Goal: Information Seeking & Learning: Learn about a topic

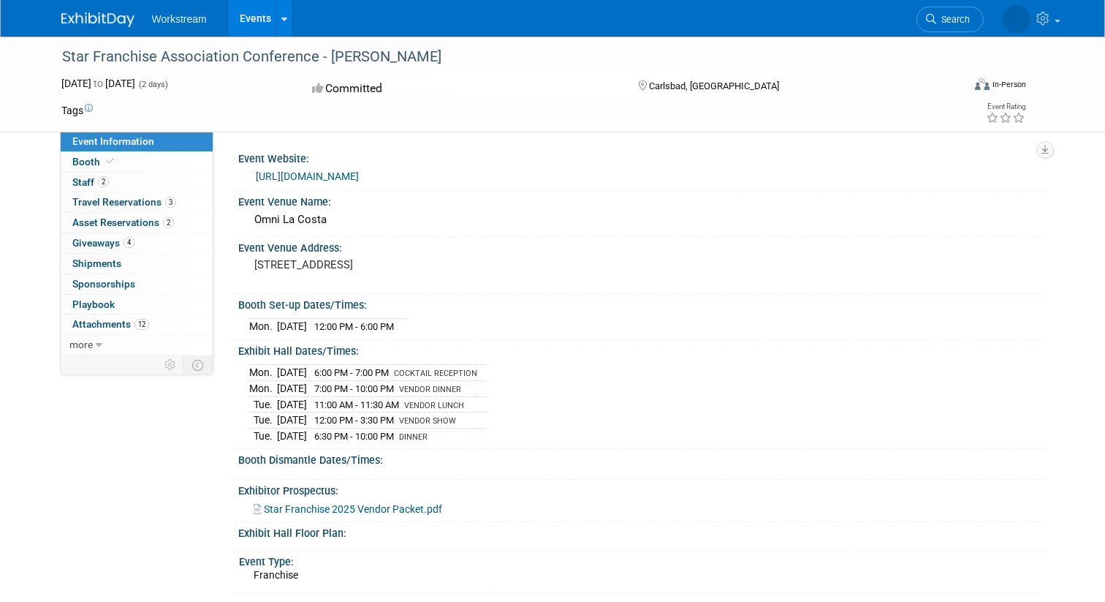
click at [252, 15] on link "Events" at bounding box center [255, 18] width 53 height 37
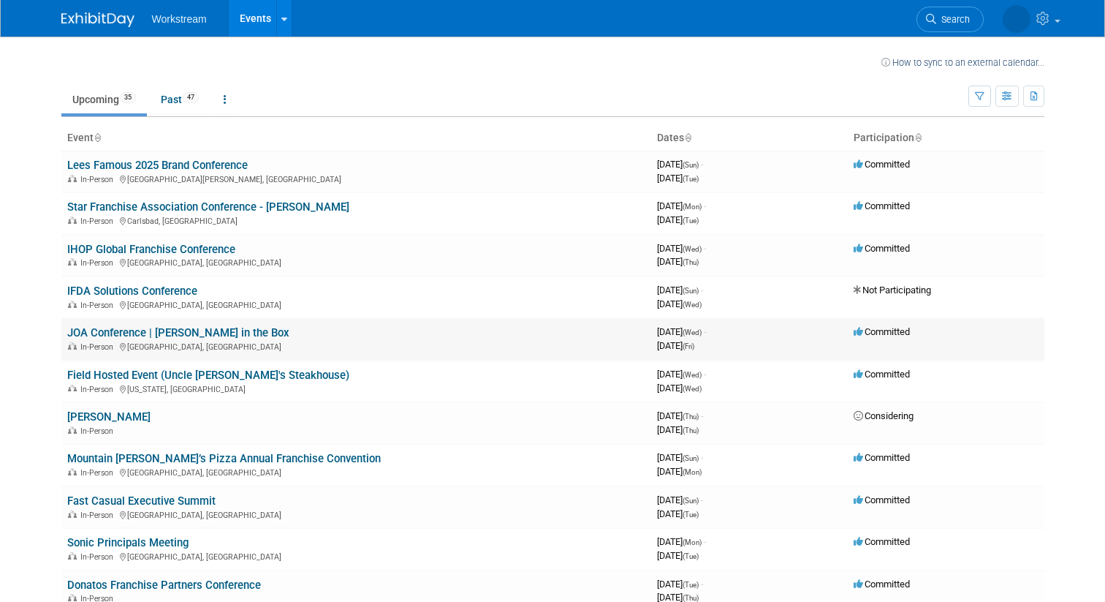
click at [153, 333] on link "JOA Conference | [PERSON_NAME] in the Box" at bounding box center [178, 332] width 222 height 13
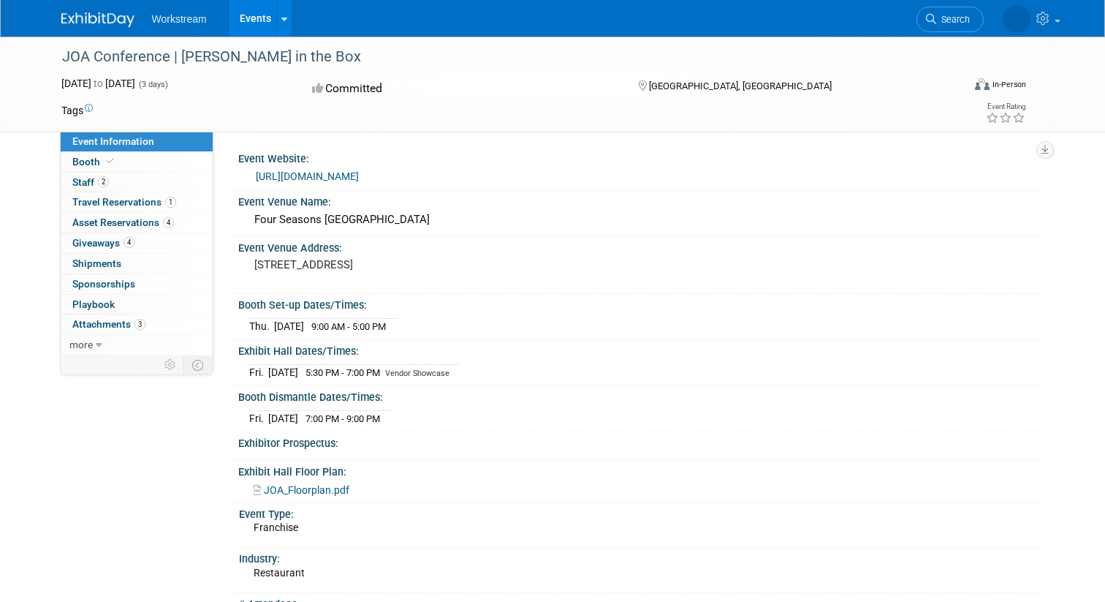
click at [340, 176] on link "https://www.jackintheboxjoa.com/about-5" at bounding box center [307, 176] width 103 height 12
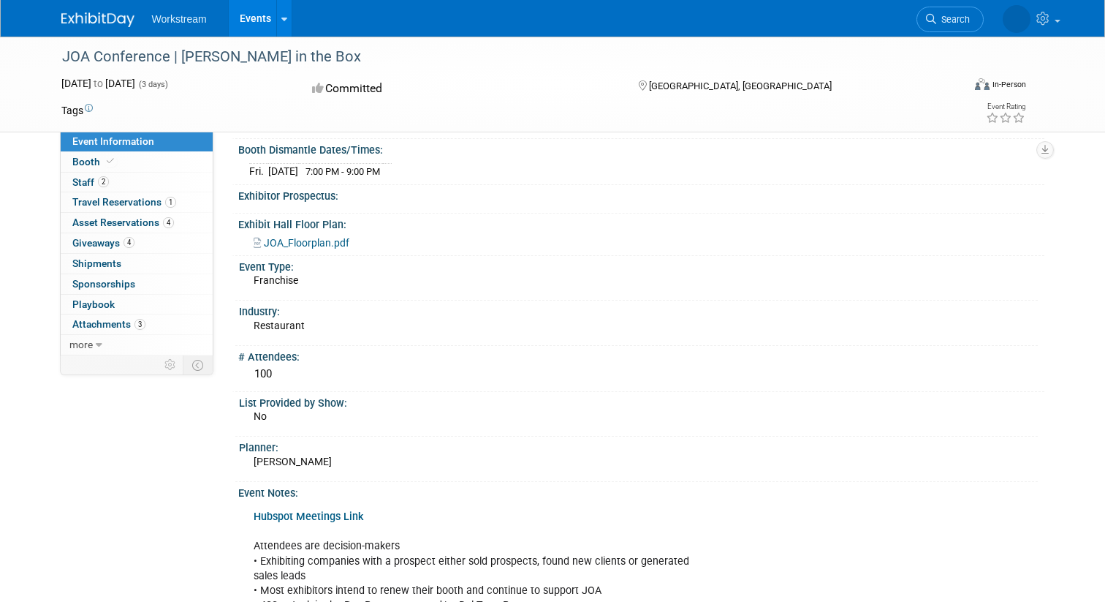
scroll to position [239, 0]
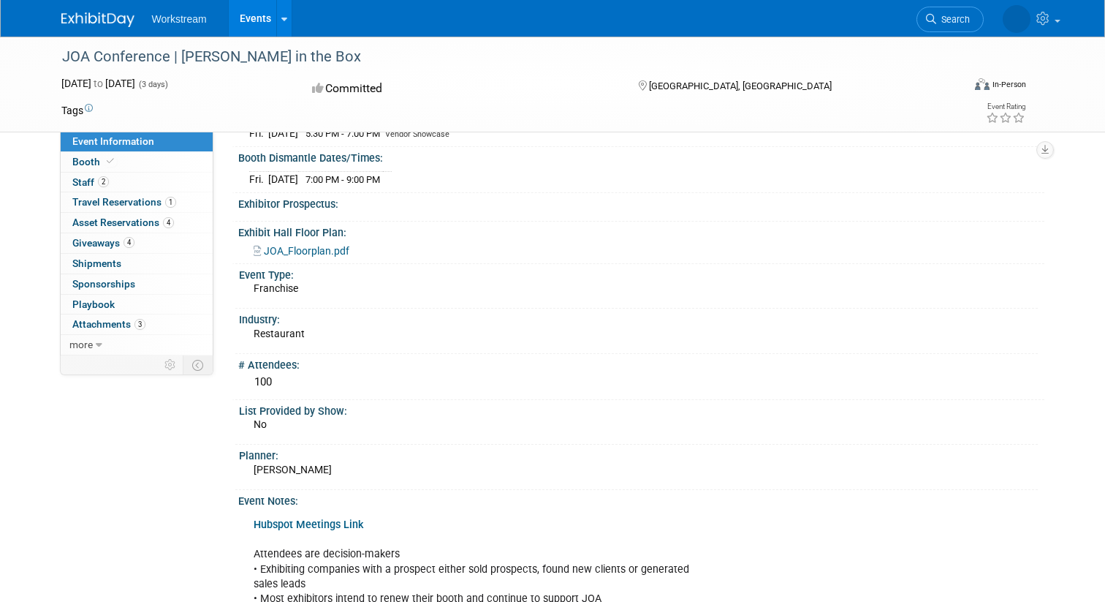
click at [308, 249] on span "JOA_Floorplan.pdf" at bounding box center [307, 251] width 86 height 12
click at [111, 202] on span "Travel Reservations 1" at bounding box center [124, 202] width 104 height 12
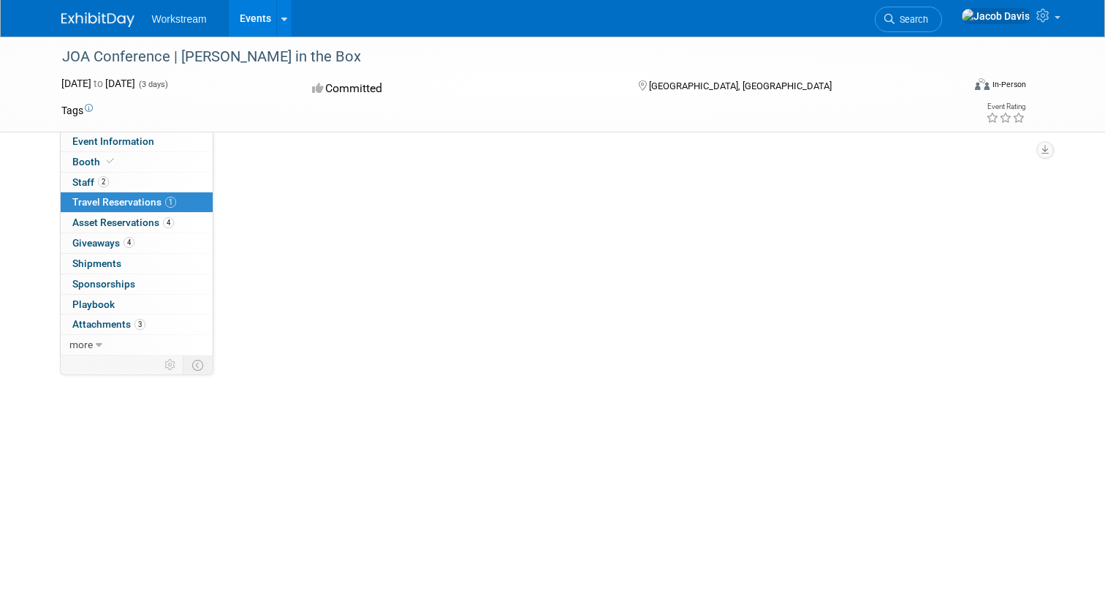
scroll to position [0, 0]
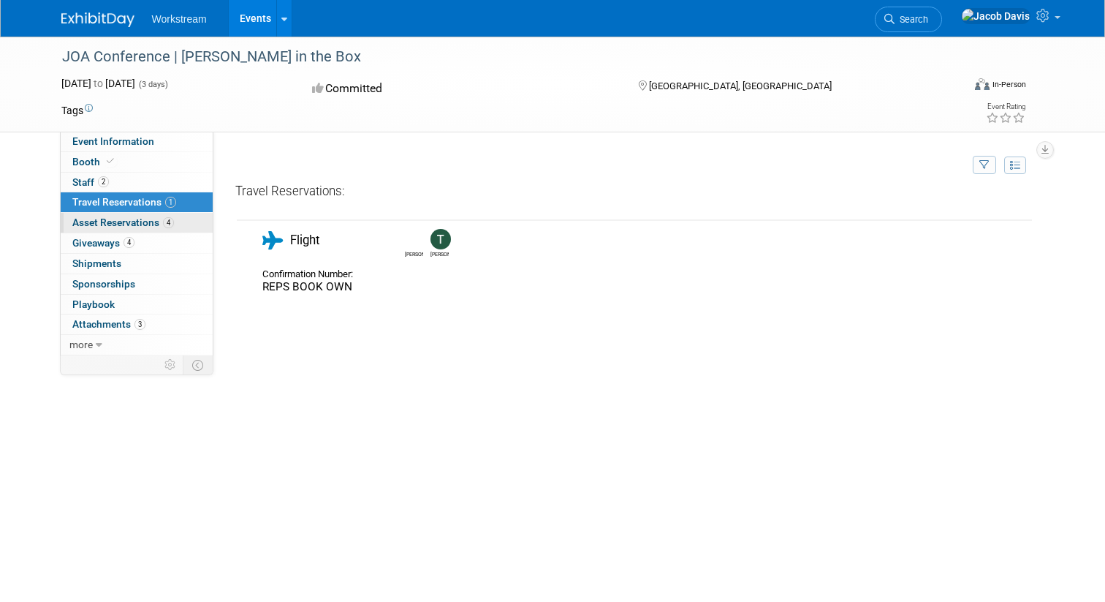
click at [114, 224] on span "Asset Reservations 4" at bounding box center [123, 222] width 102 height 12
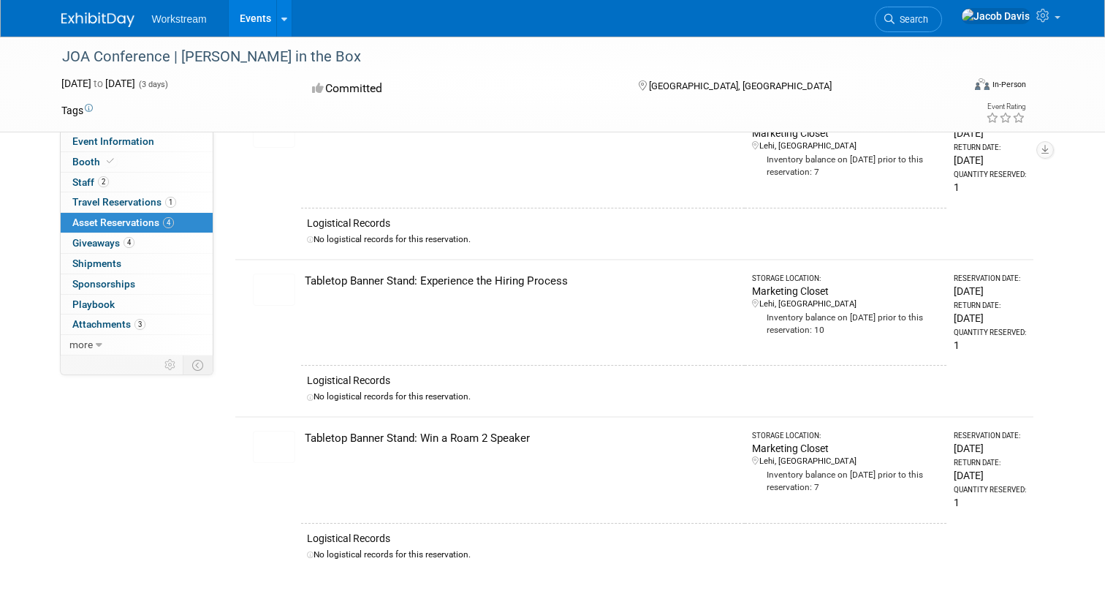
scroll to position [356, 0]
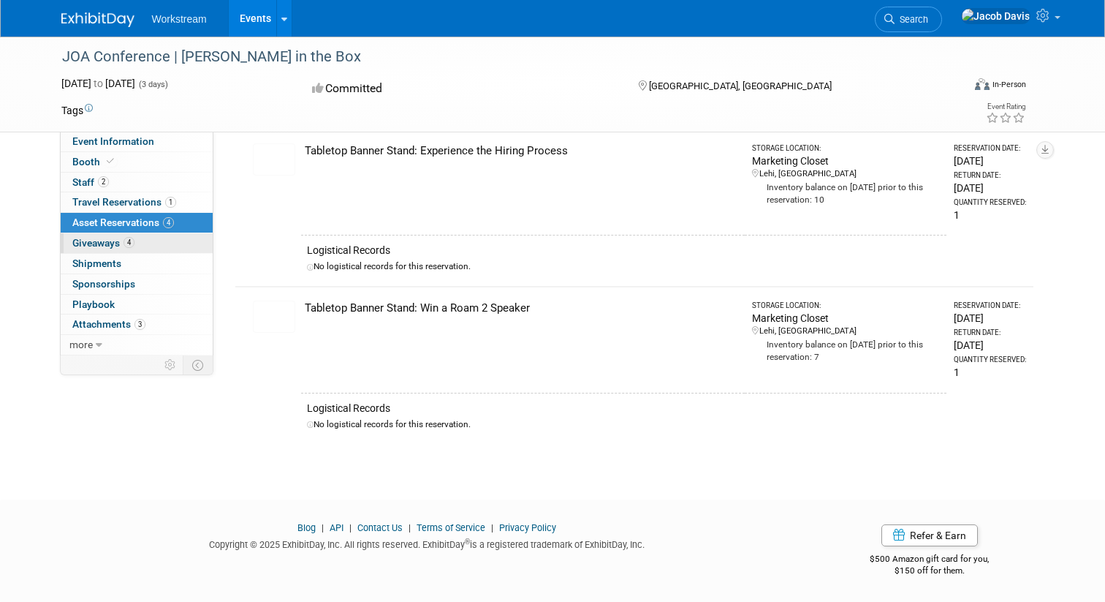
click at [107, 243] on span "Giveaways 4" at bounding box center [103, 243] width 62 height 12
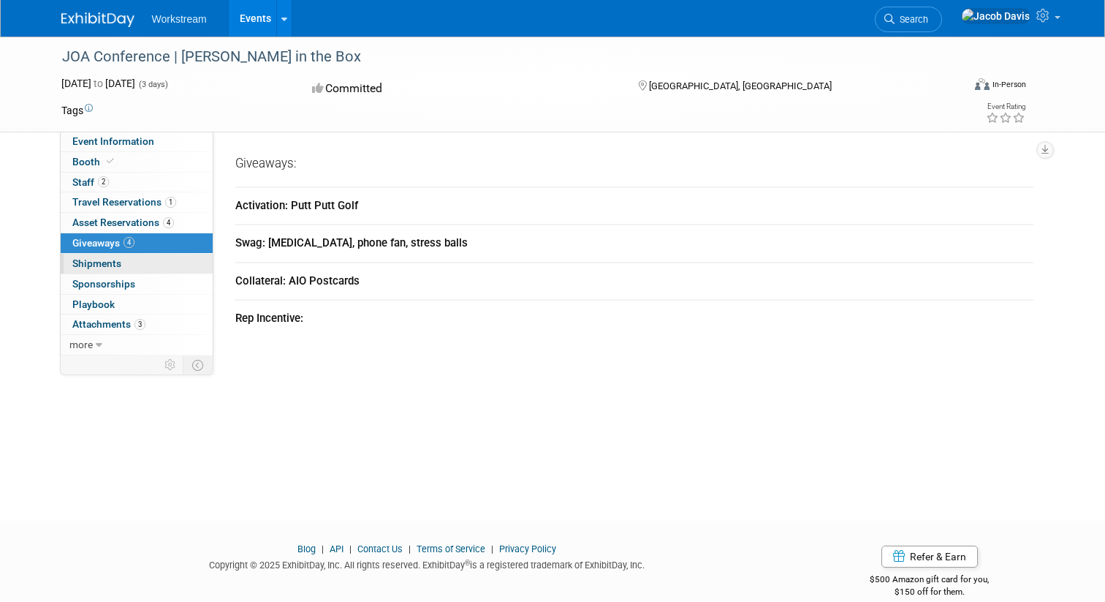
click at [102, 266] on span "Shipments 0" at bounding box center [96, 263] width 49 height 12
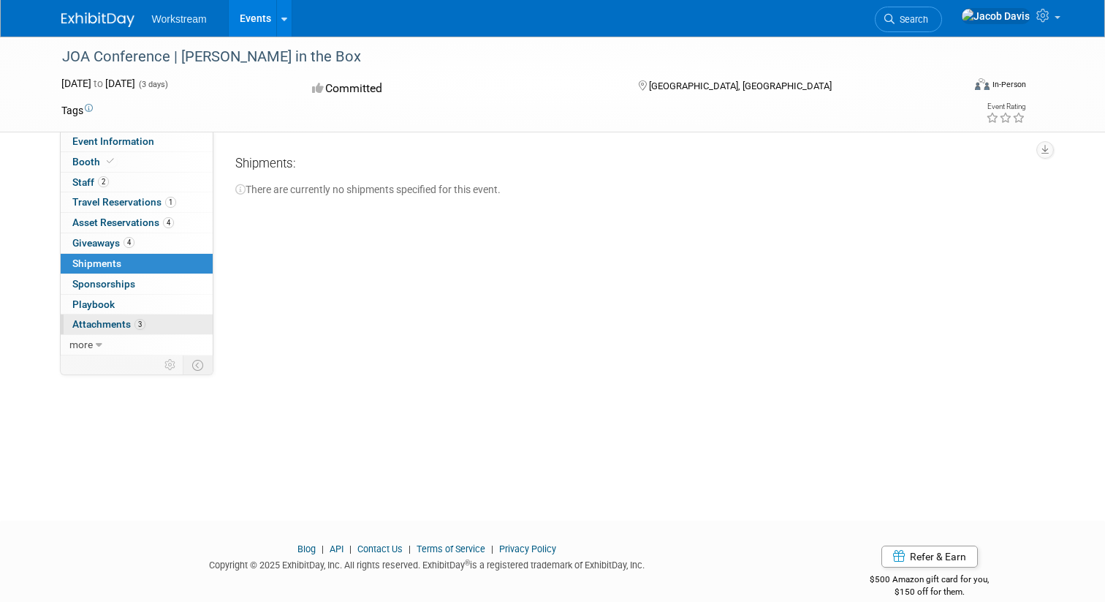
click at [100, 324] on span "Attachments 3" at bounding box center [108, 324] width 73 height 12
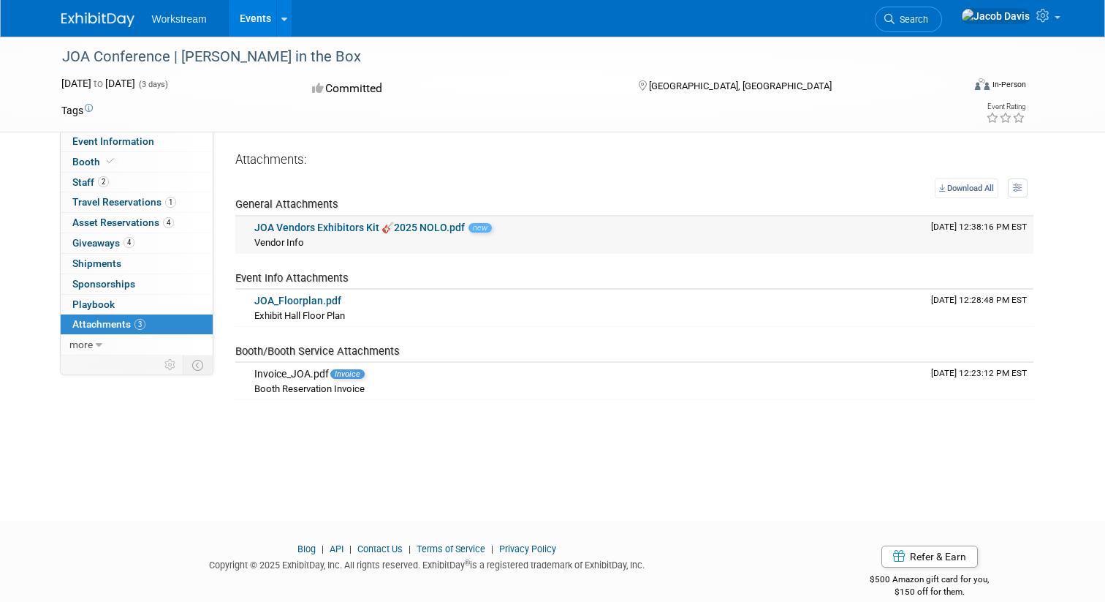
click at [342, 227] on link "JOA Vendors Exhibitors Kit 🎸2025 NOLO.pdf" at bounding box center [359, 227] width 211 height 12
click at [96, 348] on icon at bounding box center [99, 345] width 7 height 10
click at [111, 366] on span "Event Binder (.pdf export)" at bounding box center [130, 365] width 117 height 12
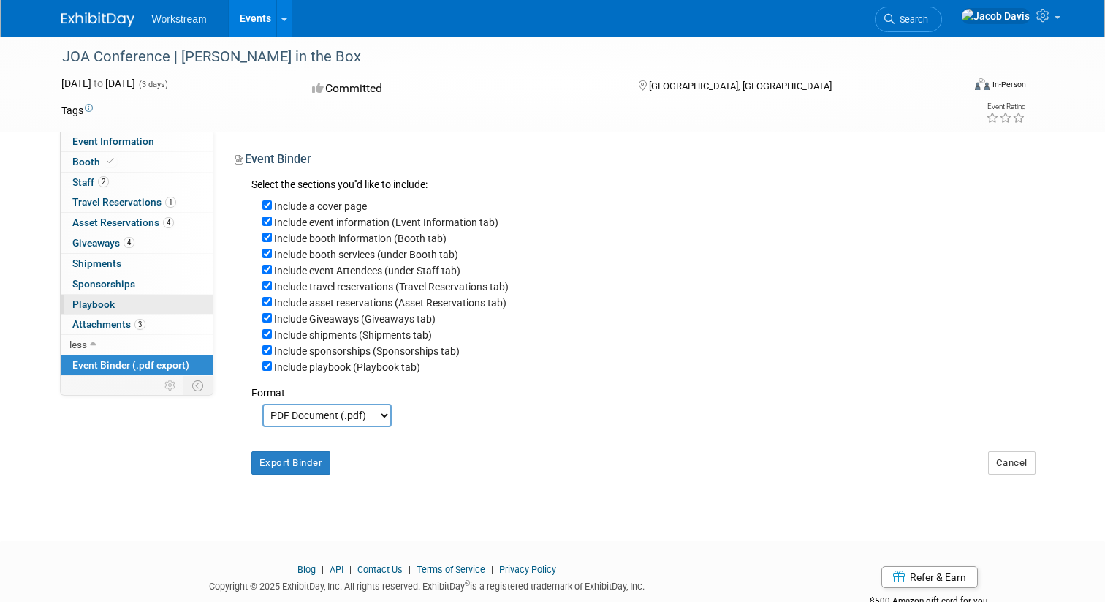
click at [107, 304] on span "Playbook 0" at bounding box center [93, 304] width 42 height 12
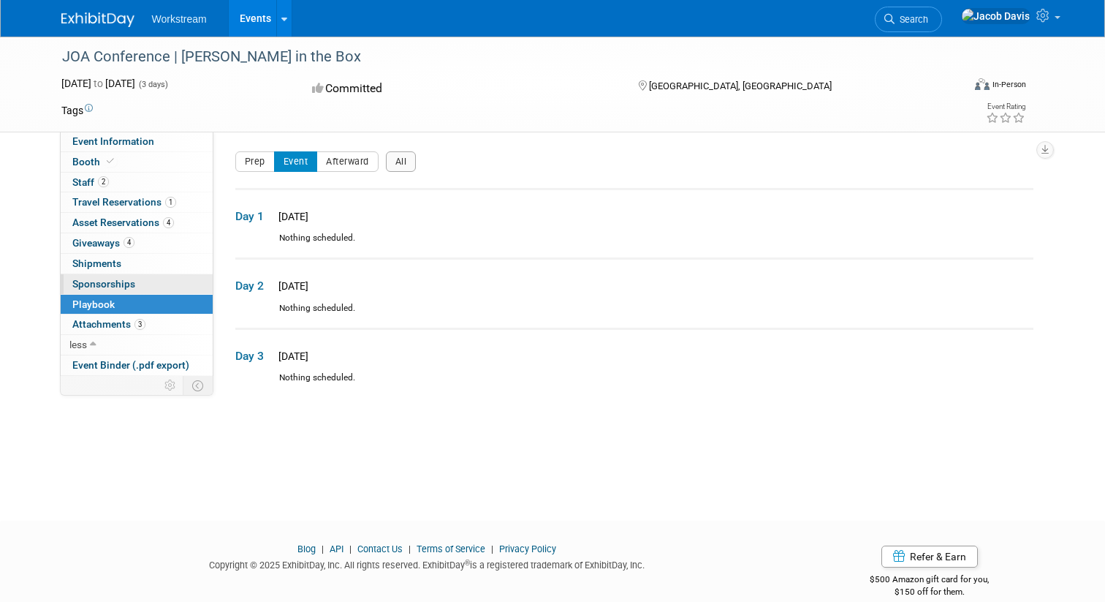
click at [116, 282] on span "Sponsorships 0" at bounding box center [103, 284] width 63 height 12
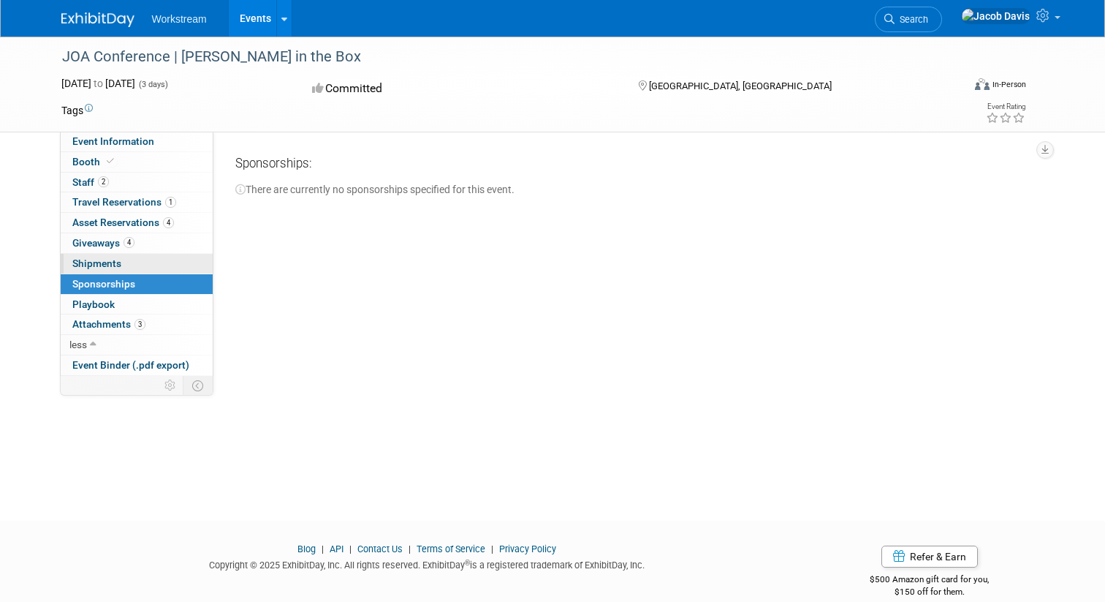
click at [105, 259] on span "Shipments 0" at bounding box center [96, 263] width 49 height 12
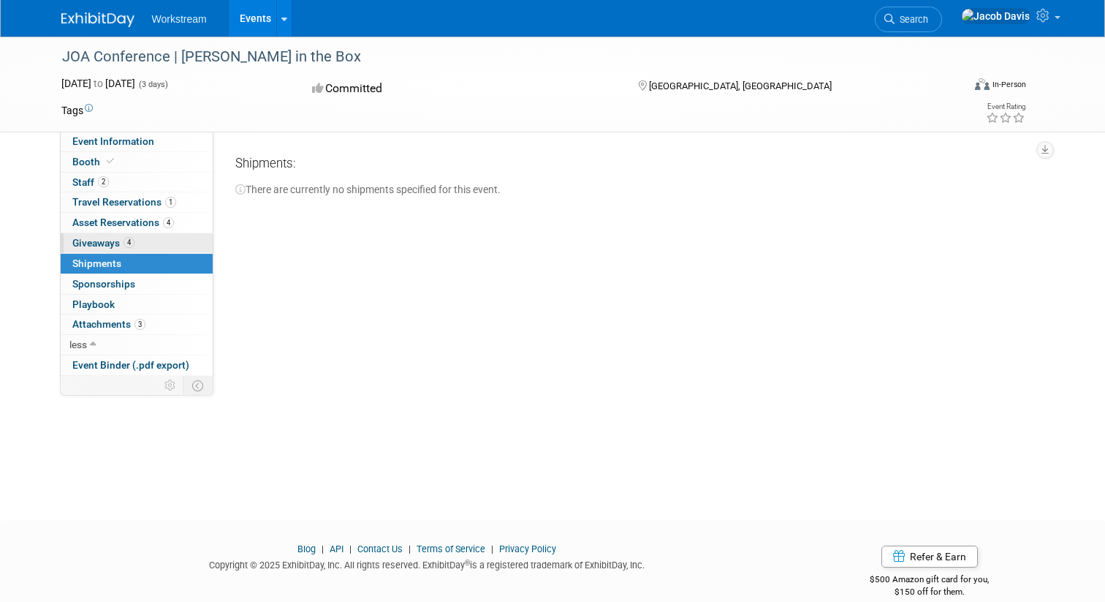
click at [105, 238] on span "Giveaways 4" at bounding box center [103, 243] width 62 height 12
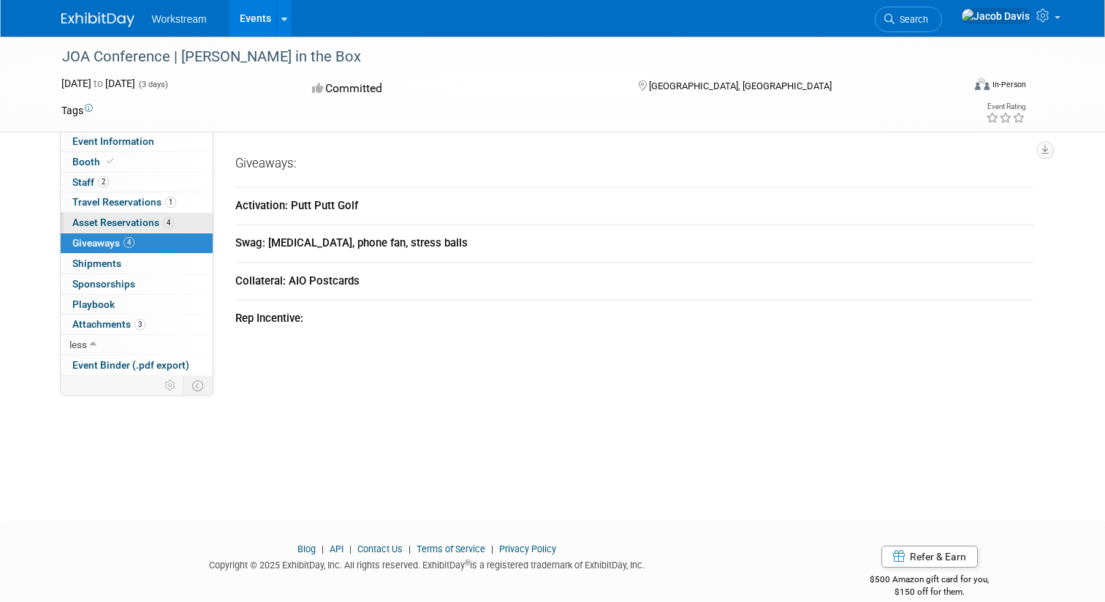
click at [113, 219] on span "Asset Reservations 4" at bounding box center [123, 222] width 102 height 12
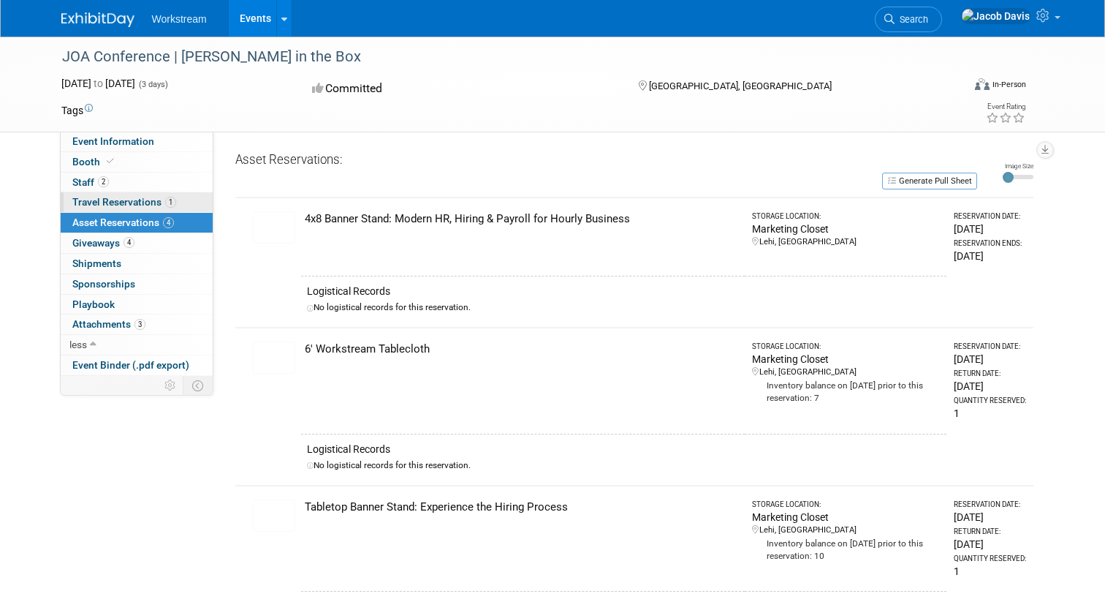
click at [116, 204] on span "Travel Reservations 1" at bounding box center [124, 202] width 104 height 12
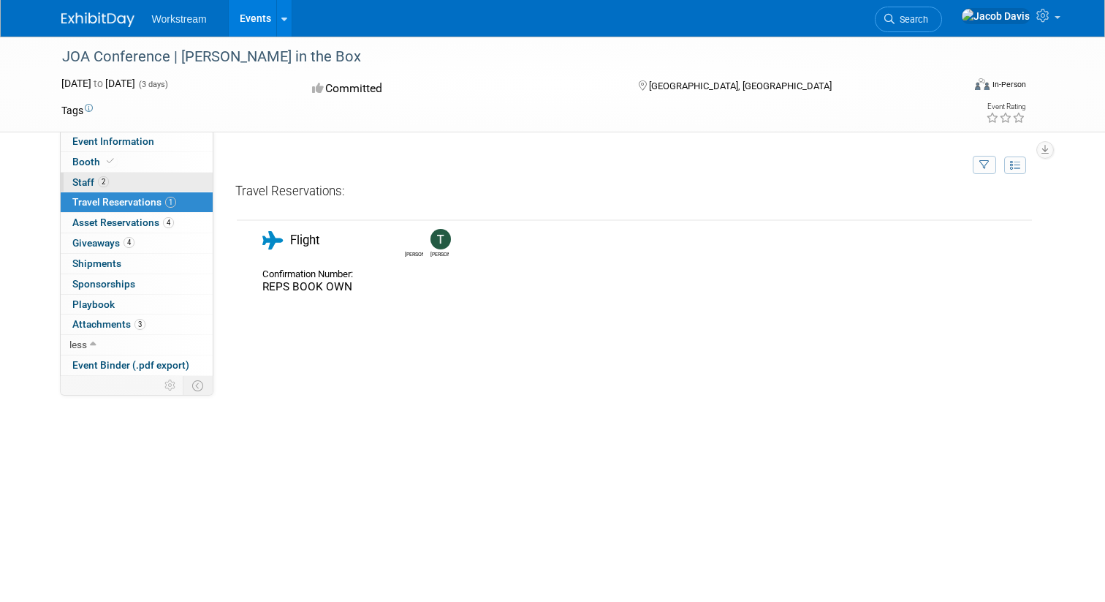
click at [91, 181] on span "Staff 2" at bounding box center [90, 182] width 37 height 12
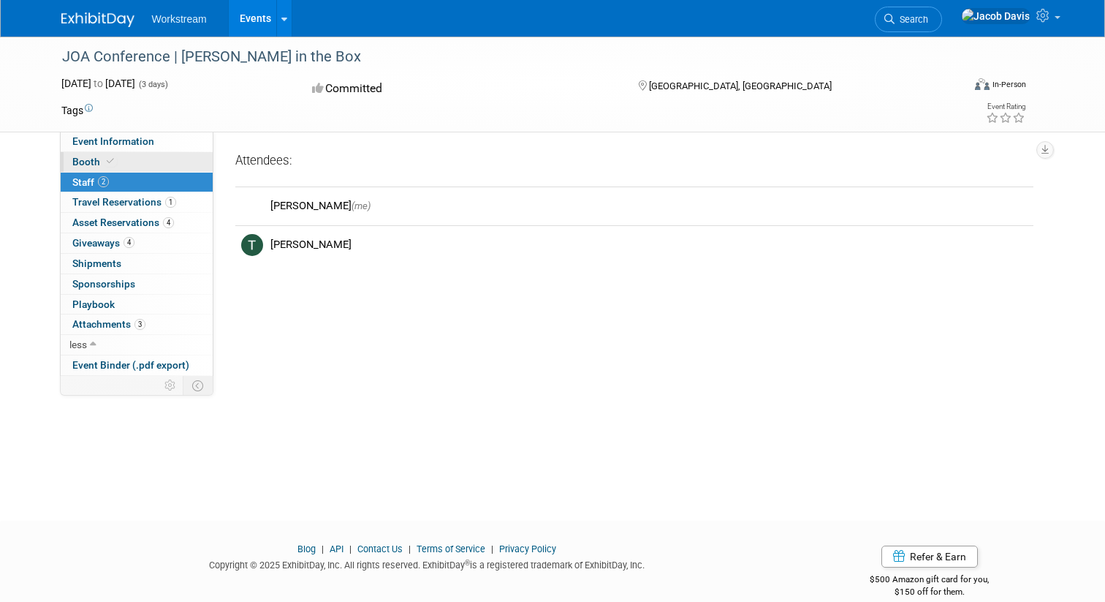
click at [91, 162] on span "Booth" at bounding box center [94, 162] width 45 height 12
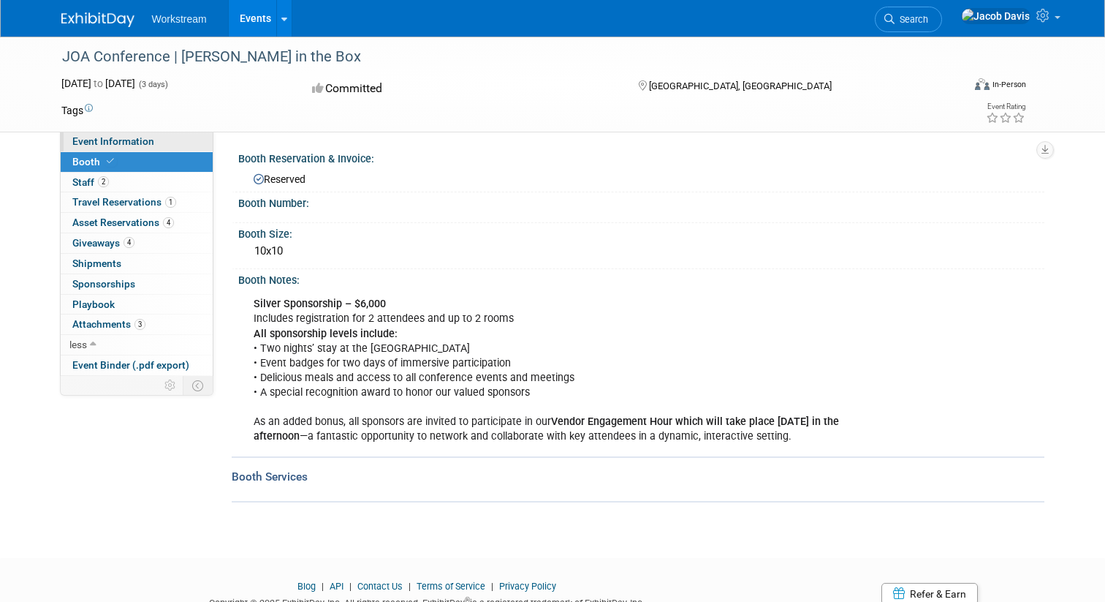
click at [124, 141] on span "Event Information" at bounding box center [113, 141] width 82 height 12
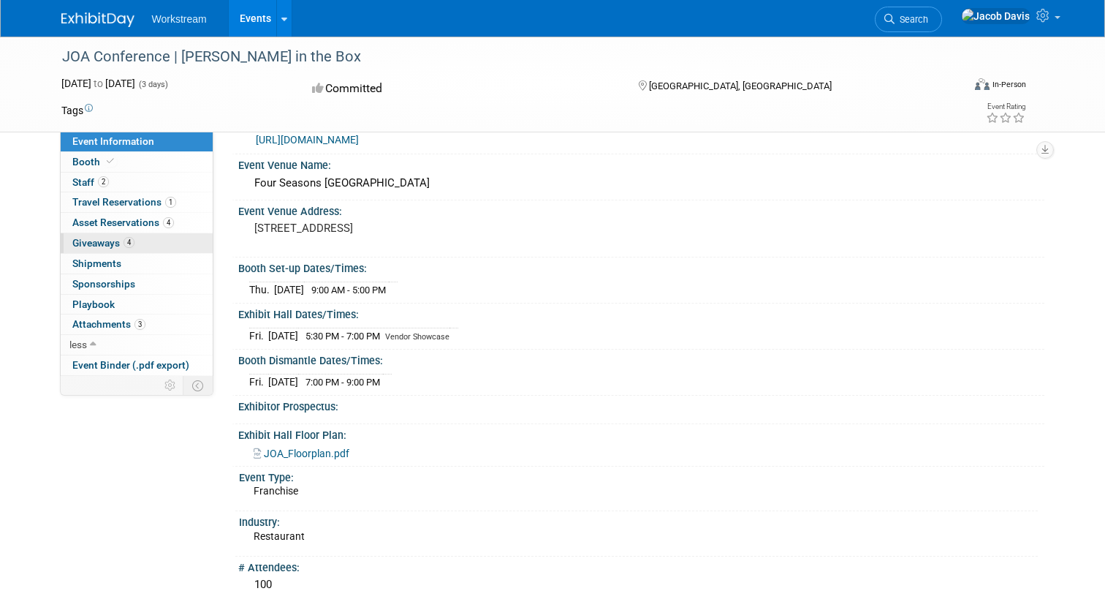
scroll to position [39, 0]
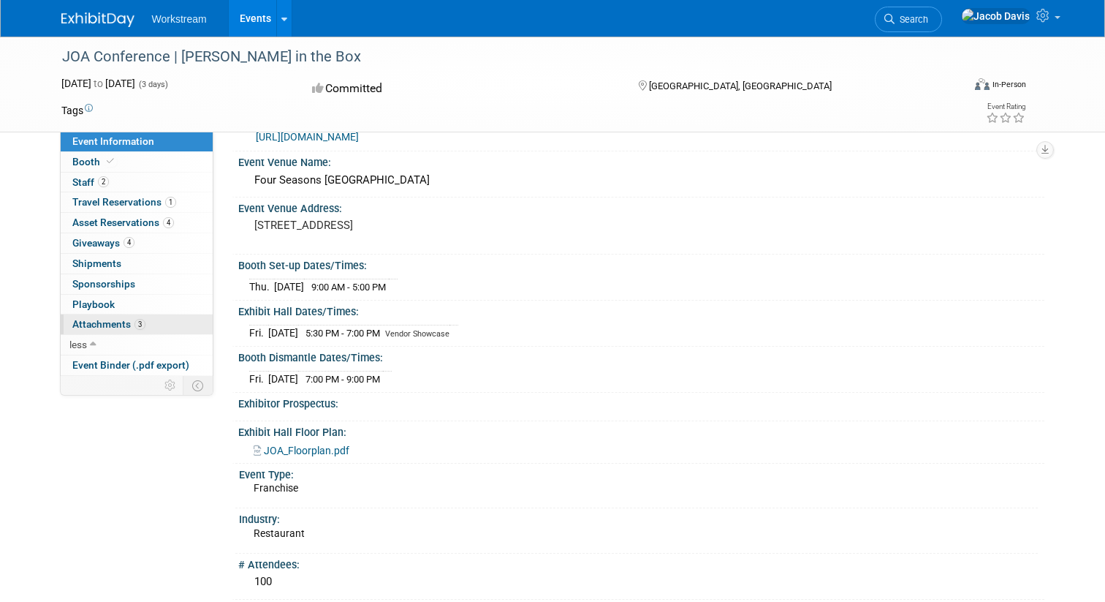
click at [105, 322] on span "Attachments 3" at bounding box center [108, 324] width 73 height 12
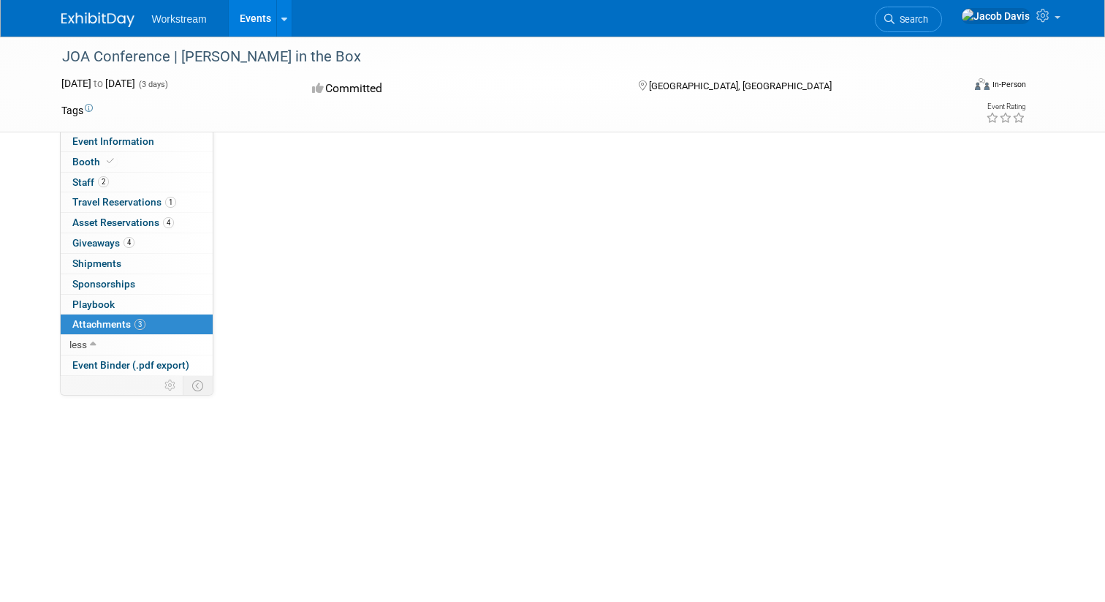
scroll to position [0, 0]
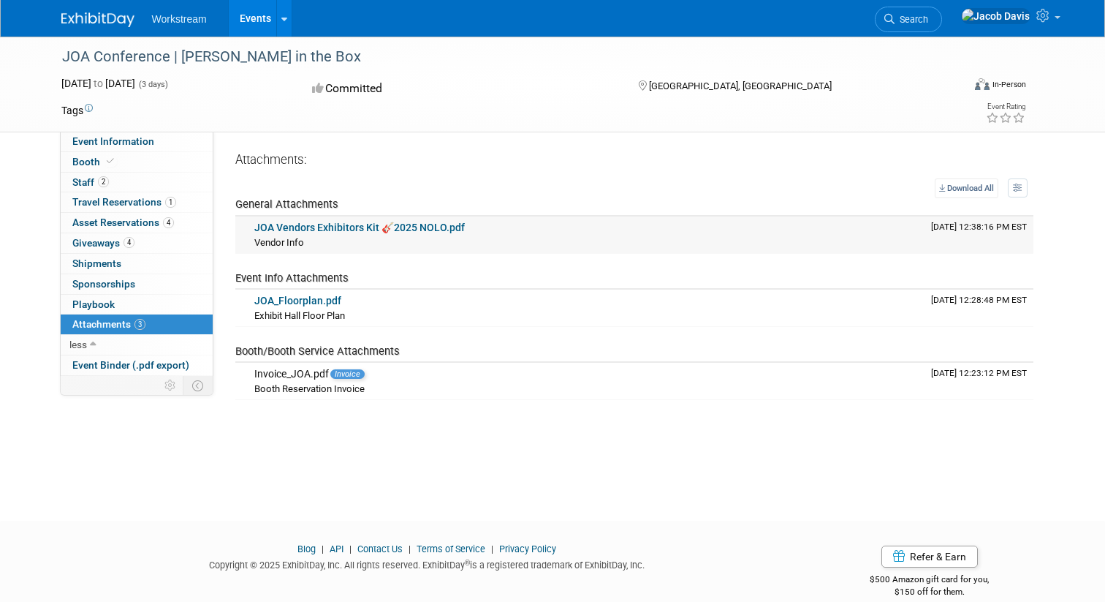
click at [346, 220] on td "JOA Vendors Exhibitors Kit 🎸2025 NOLO.pdf Vendor Info Vendor Info X" at bounding box center [587, 234] width 677 height 37
click at [346, 227] on link "JOA Vendors Exhibitors Kit 🎸2025 NOLO.pdf" at bounding box center [359, 227] width 211 height 12
click at [101, 143] on span "Event Information" at bounding box center [113, 141] width 82 height 12
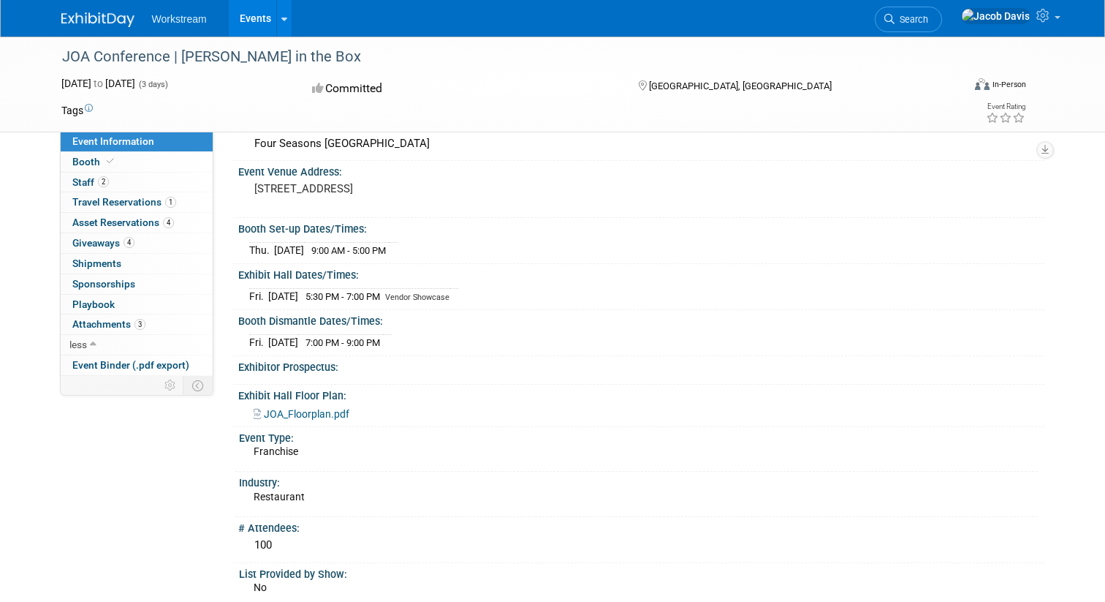
scroll to position [75, 0]
